Goal: Browse casually

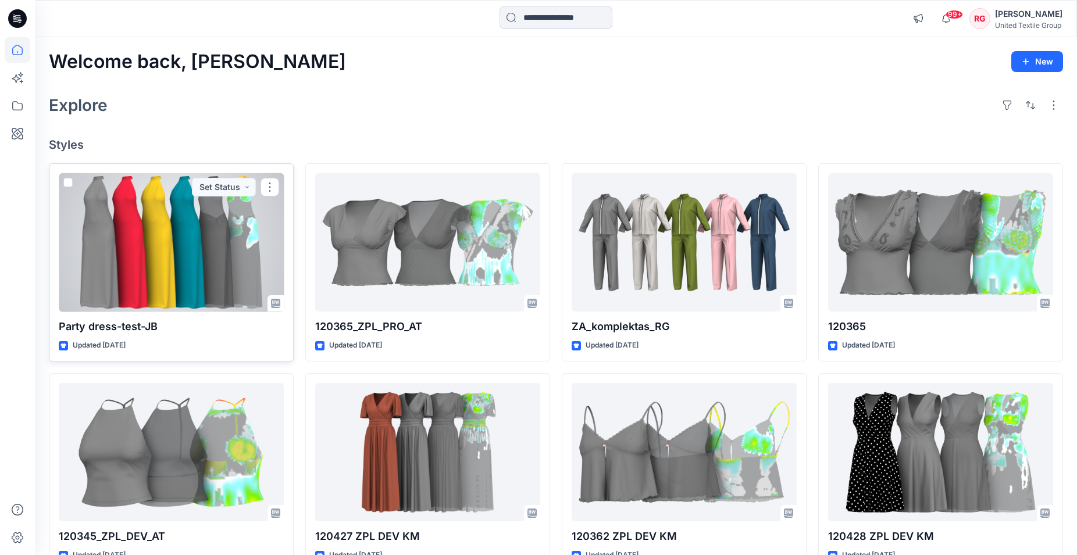
click at [195, 280] on div at bounding box center [171, 242] width 225 height 139
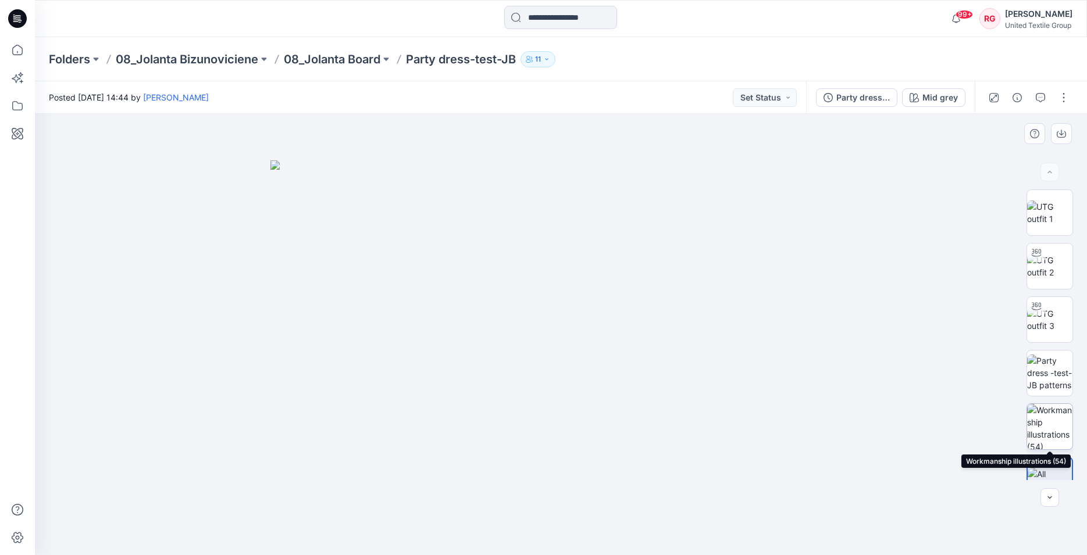
click at [1044, 423] on img at bounding box center [1049, 426] width 45 height 45
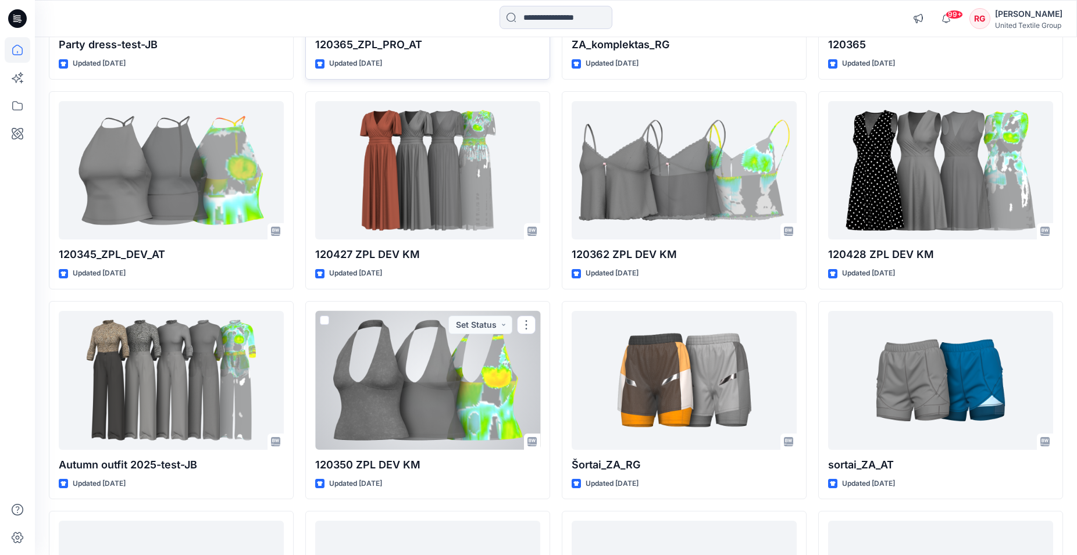
scroll to position [341, 0]
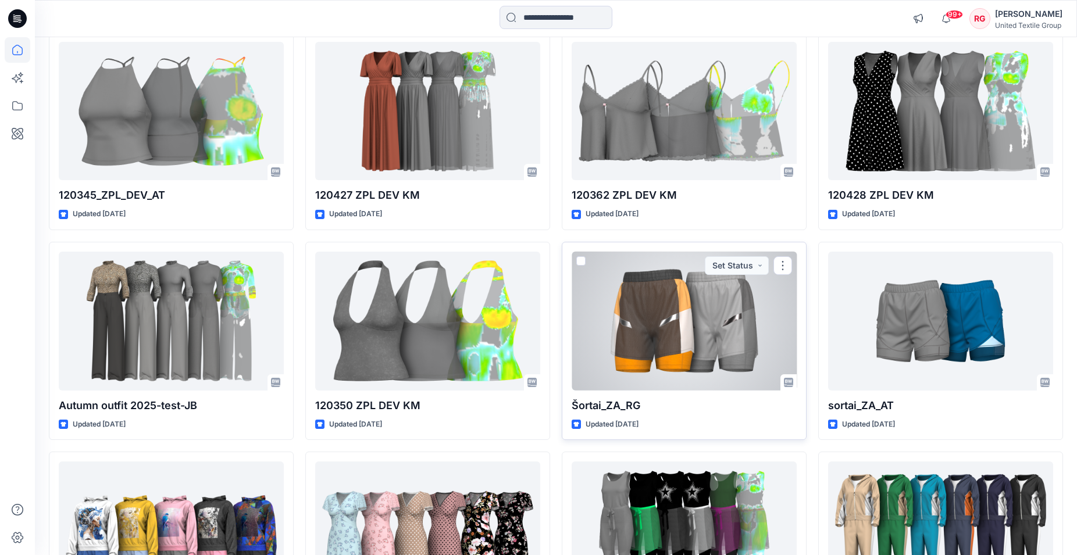
click at [688, 320] on div at bounding box center [684, 321] width 225 height 139
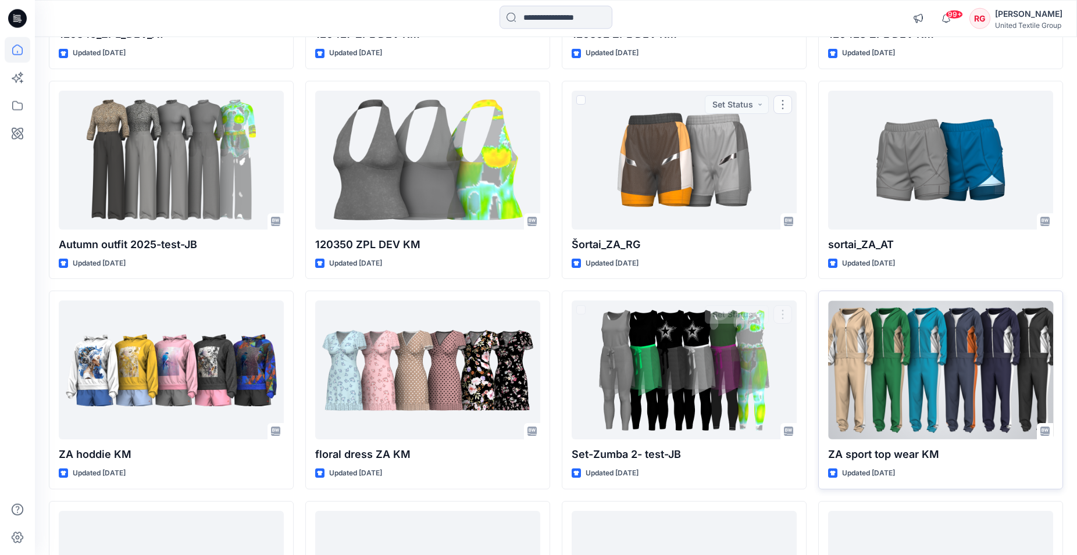
scroll to position [519, 0]
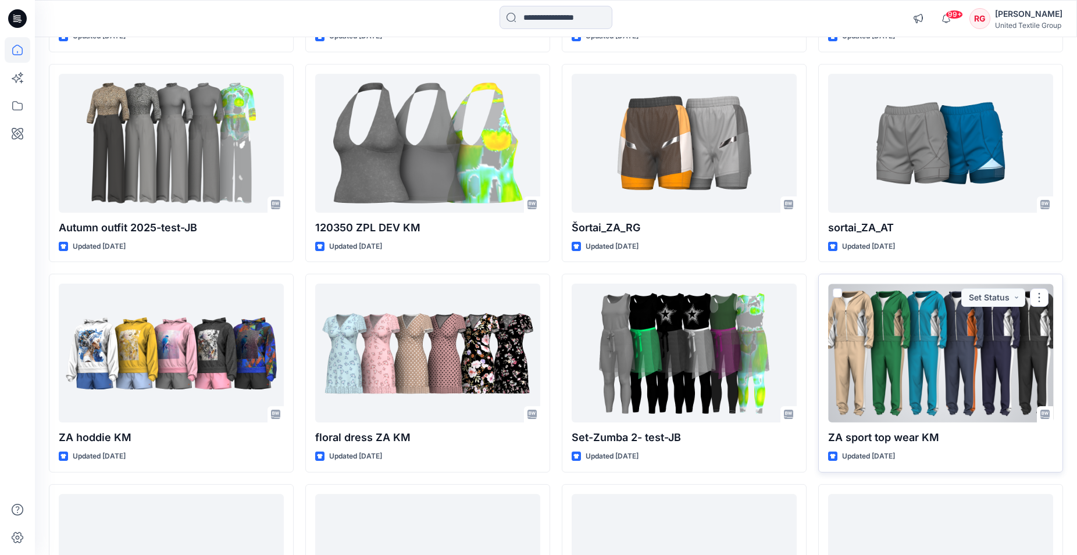
click at [978, 350] on div at bounding box center [940, 353] width 225 height 139
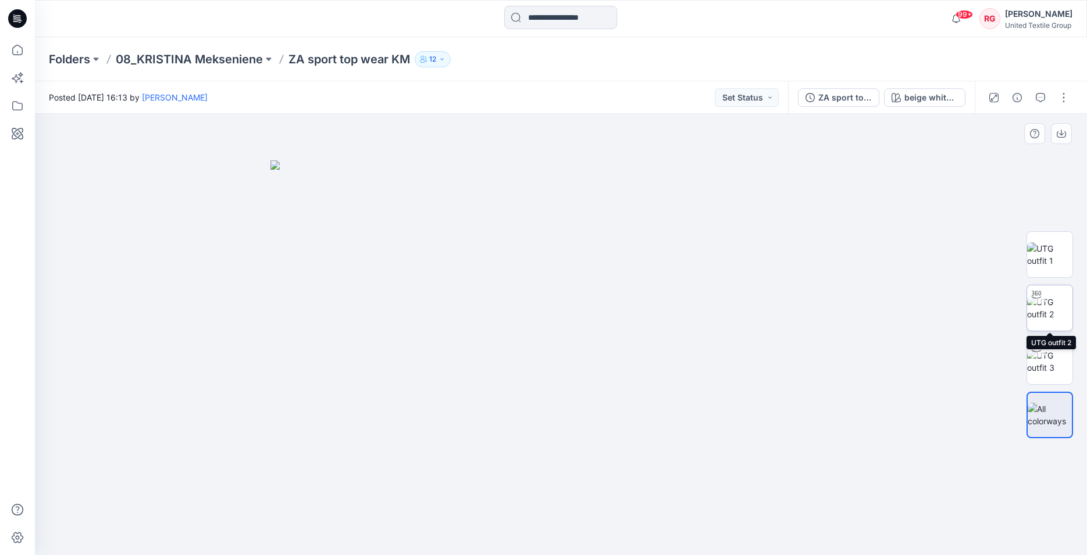
click at [1053, 301] on img at bounding box center [1049, 308] width 45 height 24
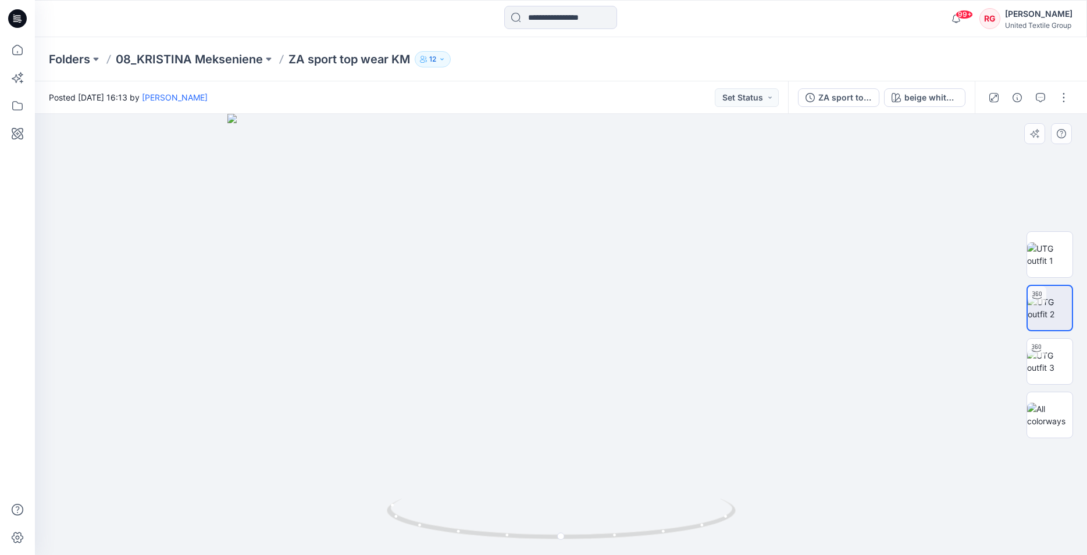
drag, startPoint x: 579, startPoint y: 193, endPoint x: 587, endPoint y: 326, distance: 132.8
click at [587, 326] on img at bounding box center [561, 334] width 668 height 441
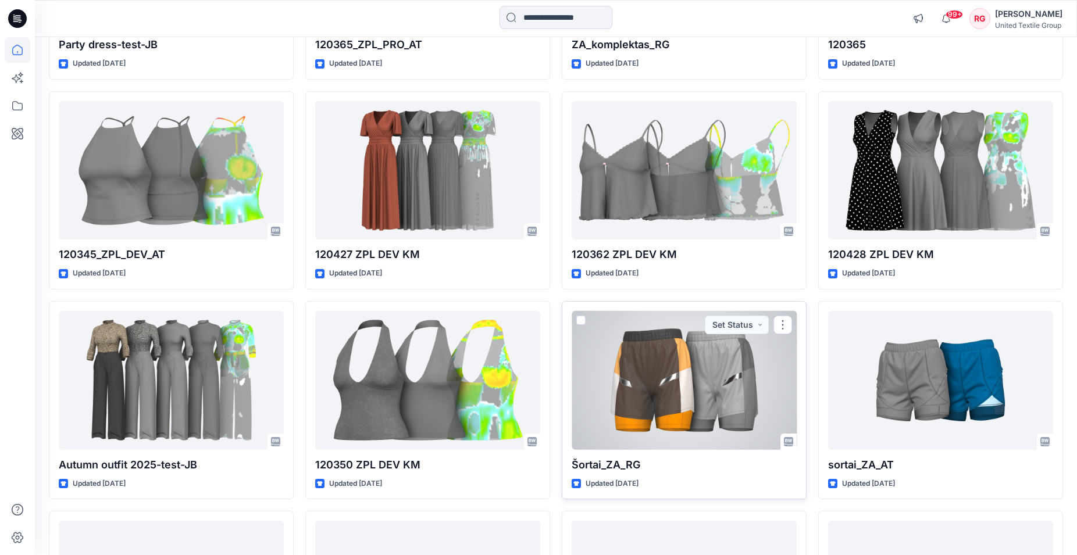
scroll to position [341, 0]
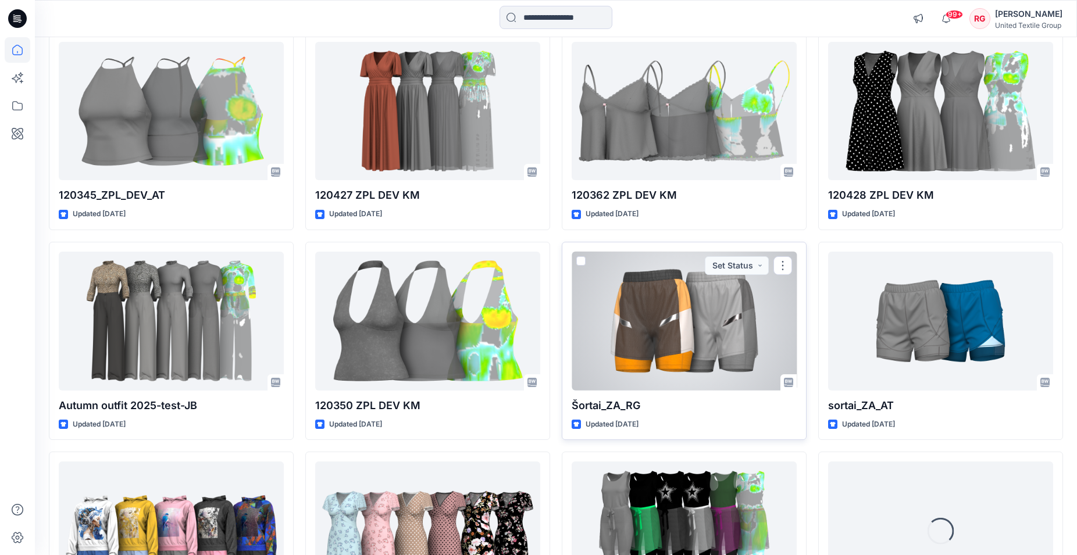
click at [695, 323] on div at bounding box center [684, 321] width 225 height 139
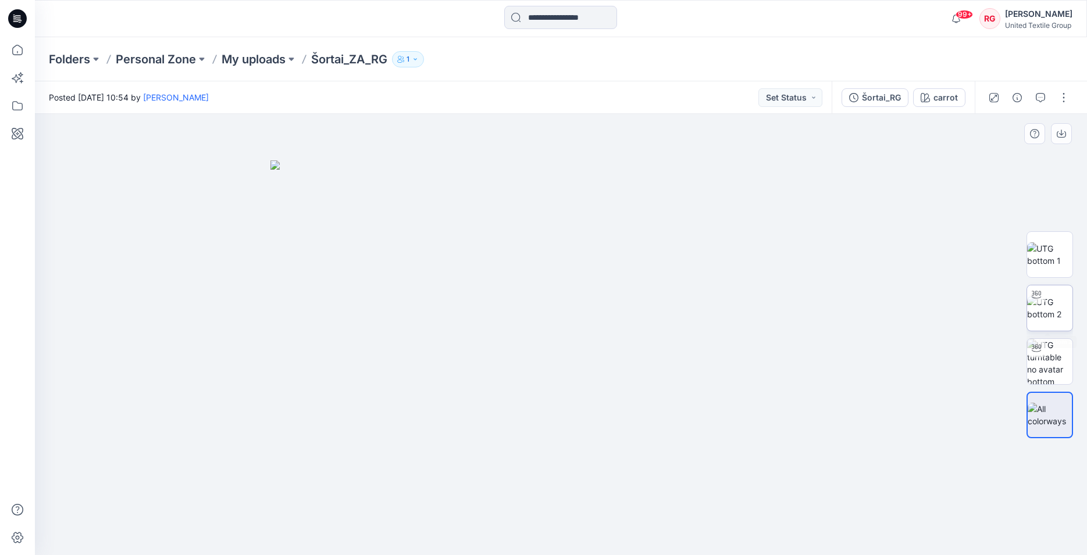
click at [1044, 308] on img at bounding box center [1049, 308] width 45 height 24
drag, startPoint x: 562, startPoint y: 539, endPoint x: 752, endPoint y: 536, distance: 190.2
click at [752, 536] on div at bounding box center [561, 334] width 1052 height 441
